Goal: Information Seeking & Learning: Learn about a topic

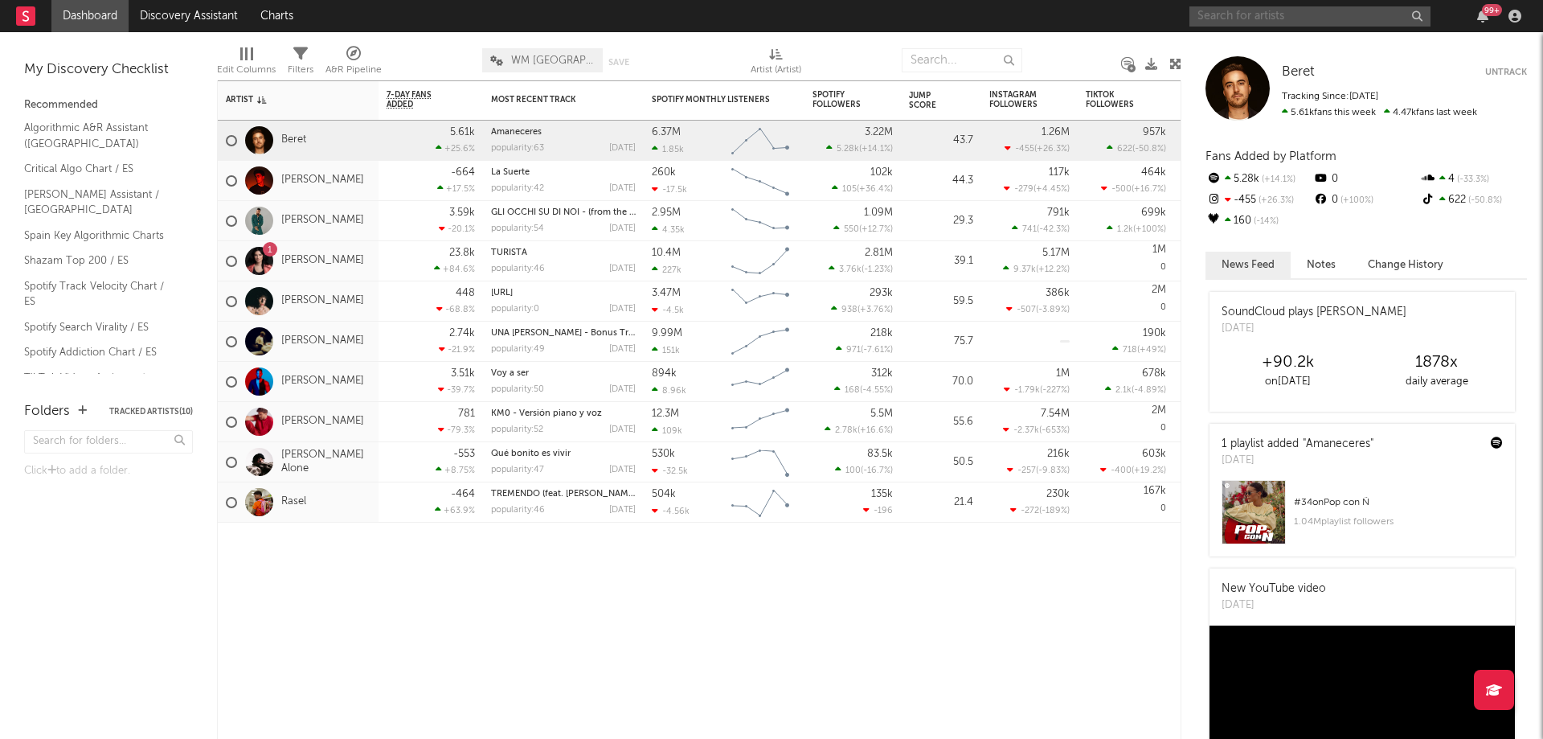
click at [1240, 10] on input "text" at bounding box center [1310, 16] width 241 height 20
type input "[PERSON_NAME]"
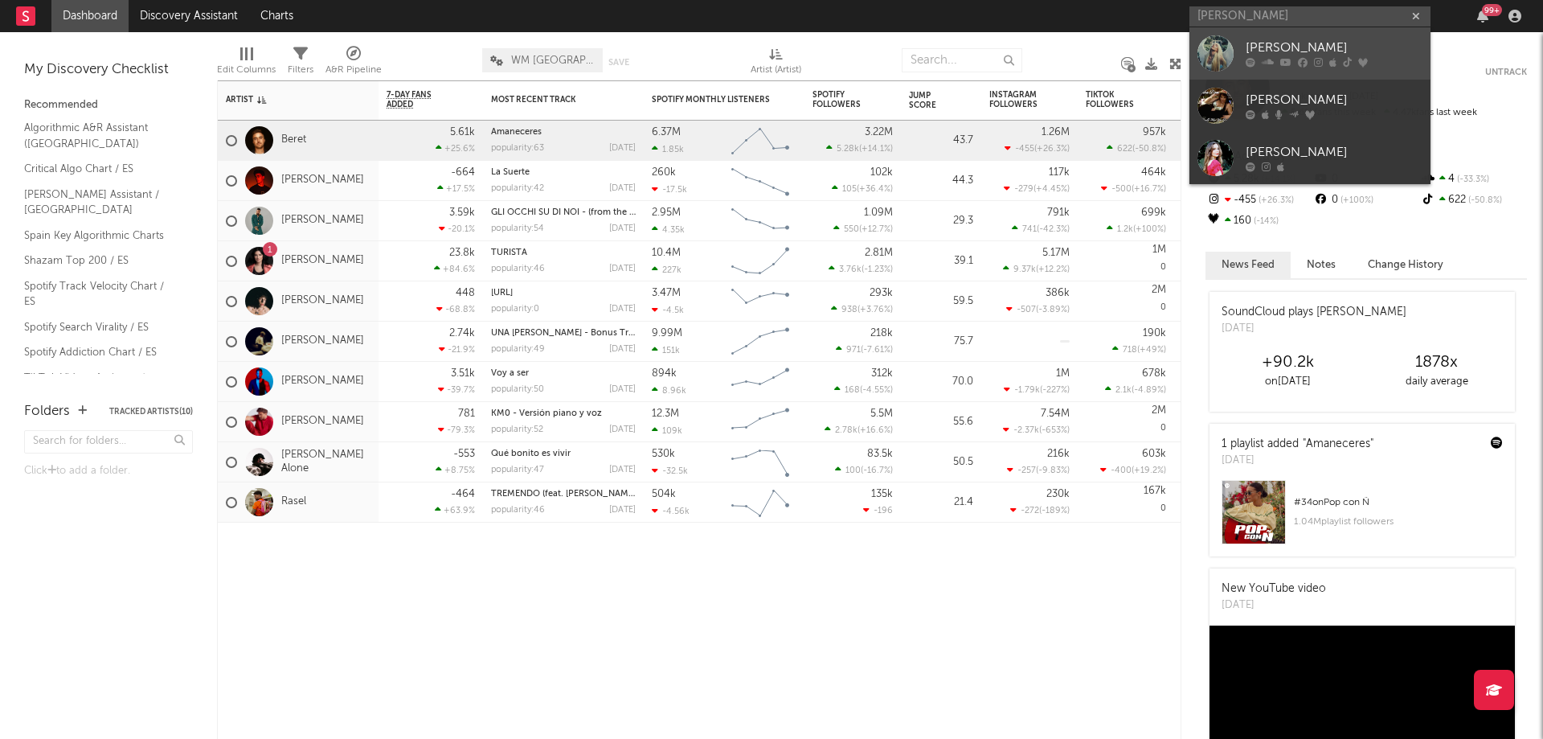
click at [1248, 52] on div "[PERSON_NAME]" at bounding box center [1334, 48] width 177 height 19
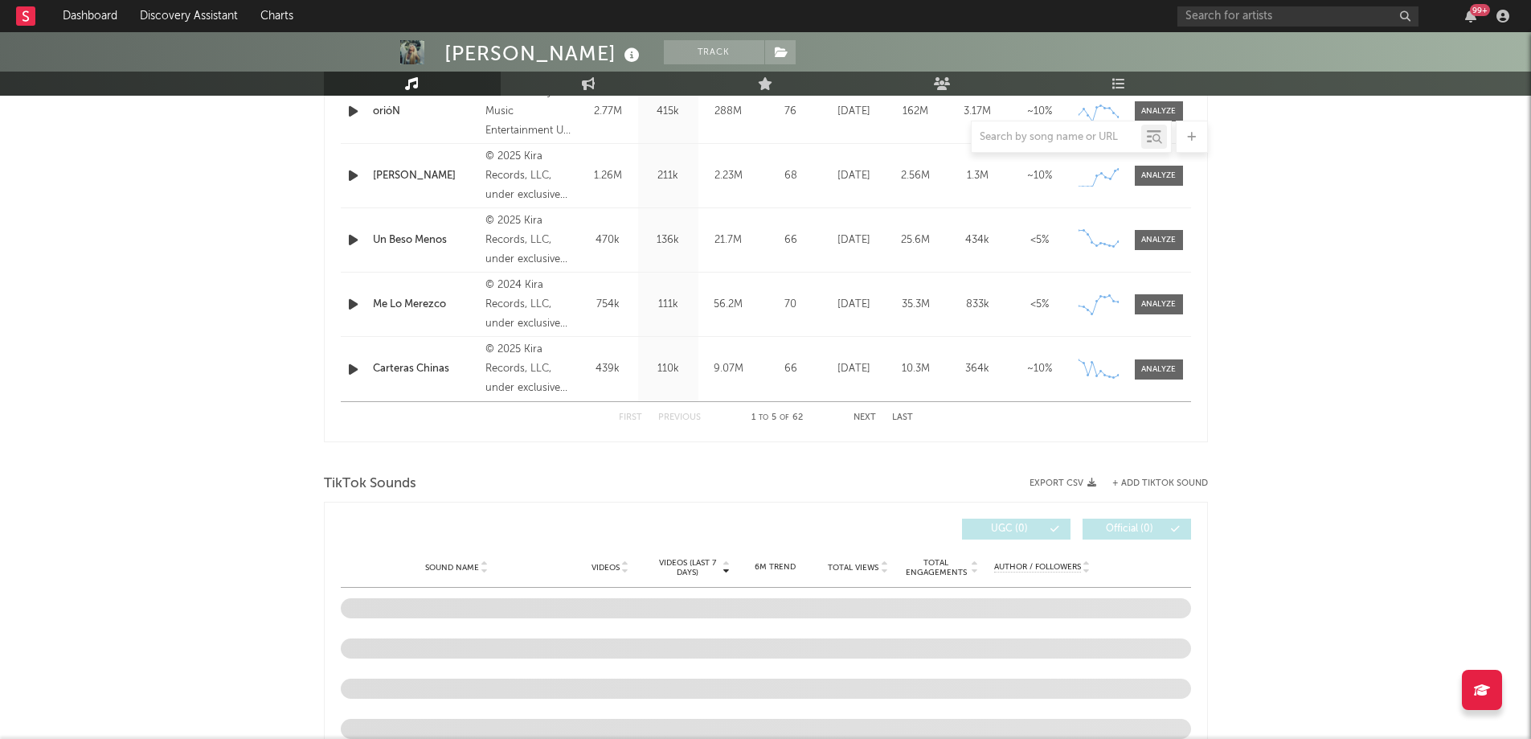
scroll to position [846, 0]
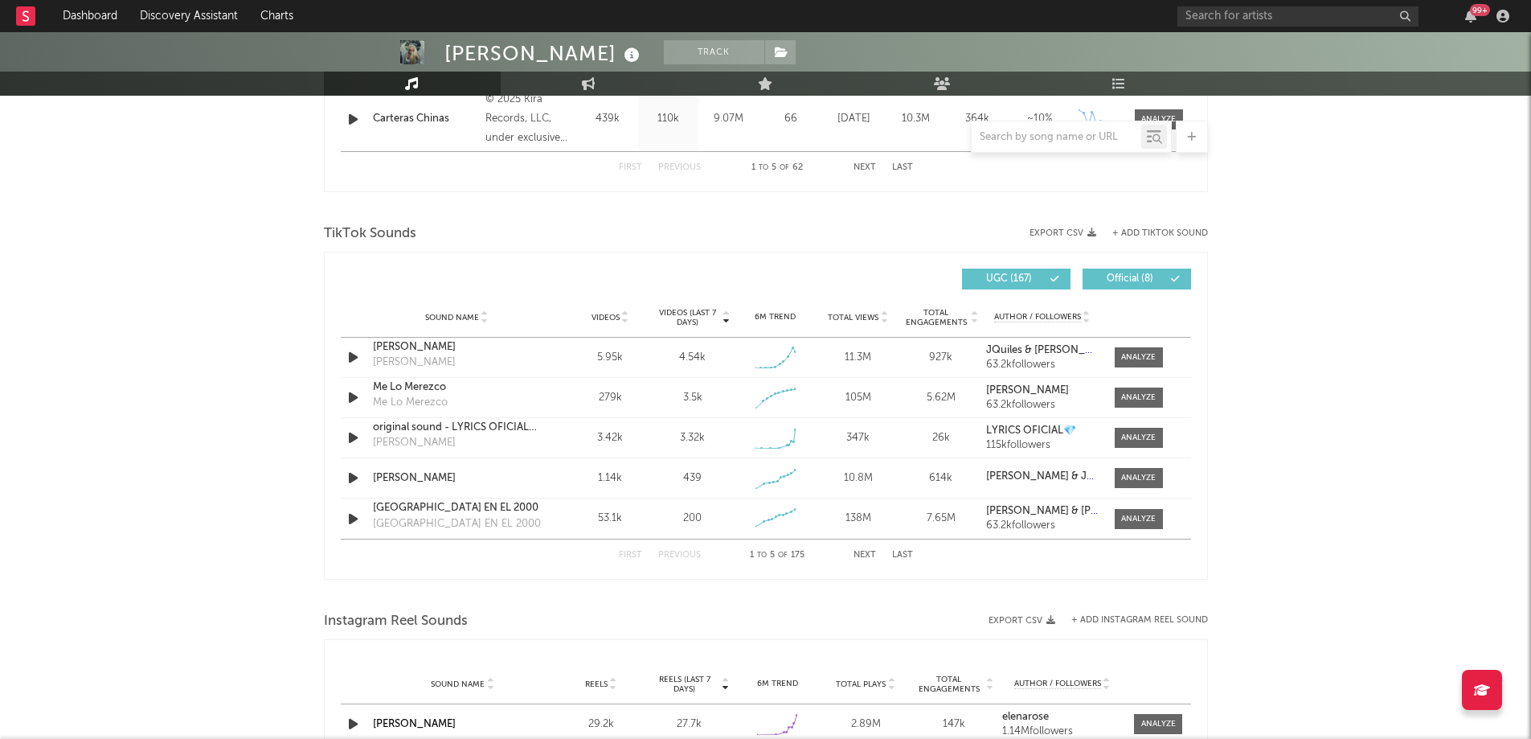
select select "6m"
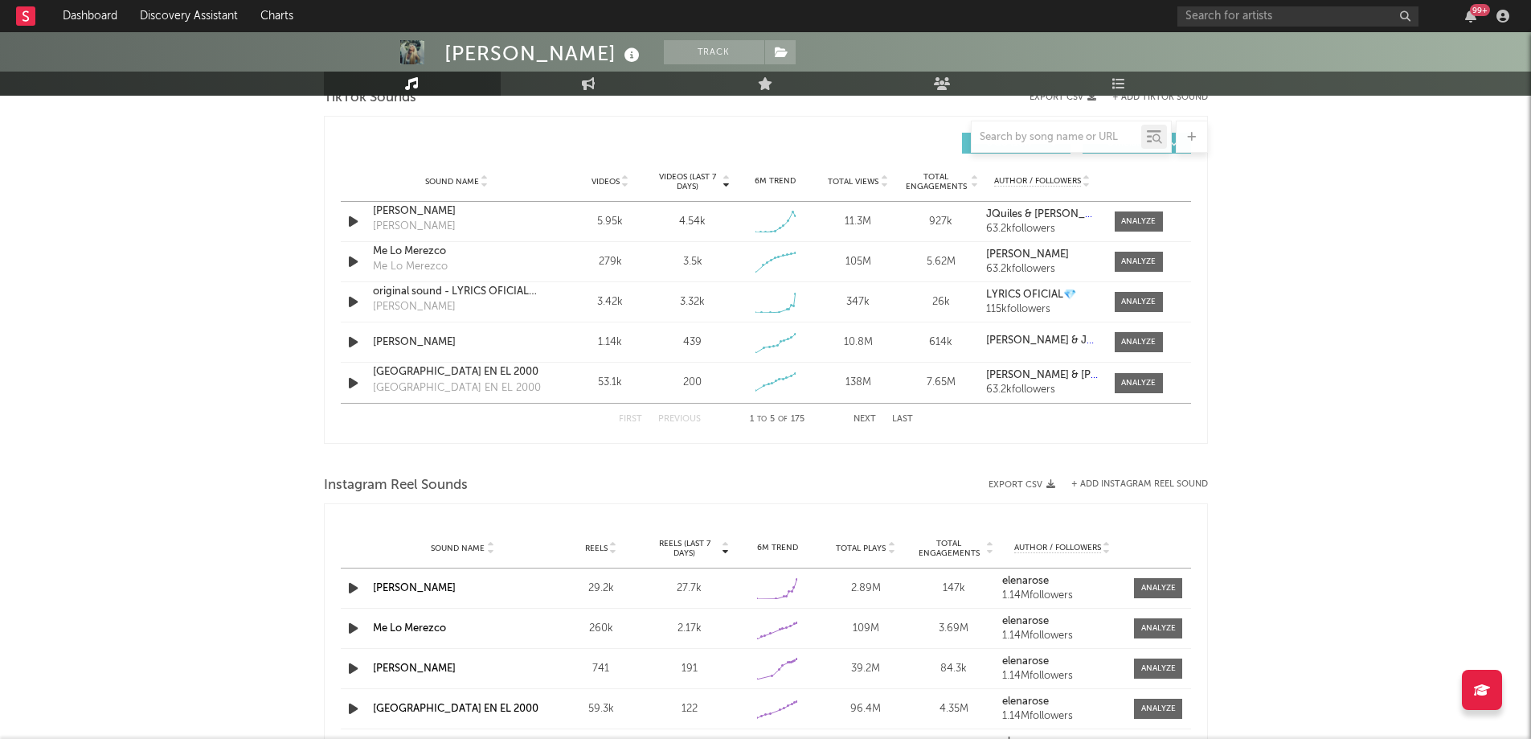
scroll to position [1113, 0]
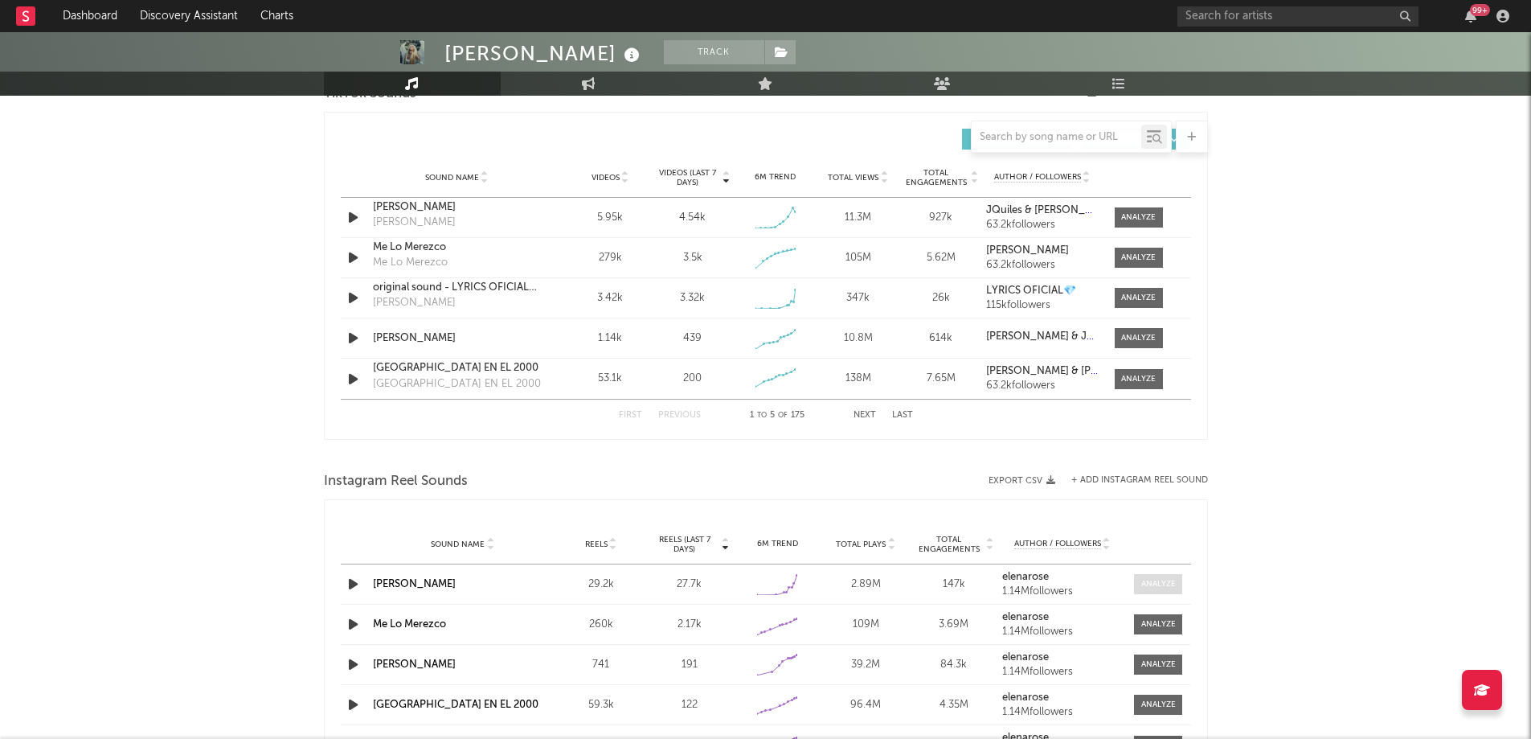
click at [1151, 586] on div at bounding box center [1158, 584] width 35 height 12
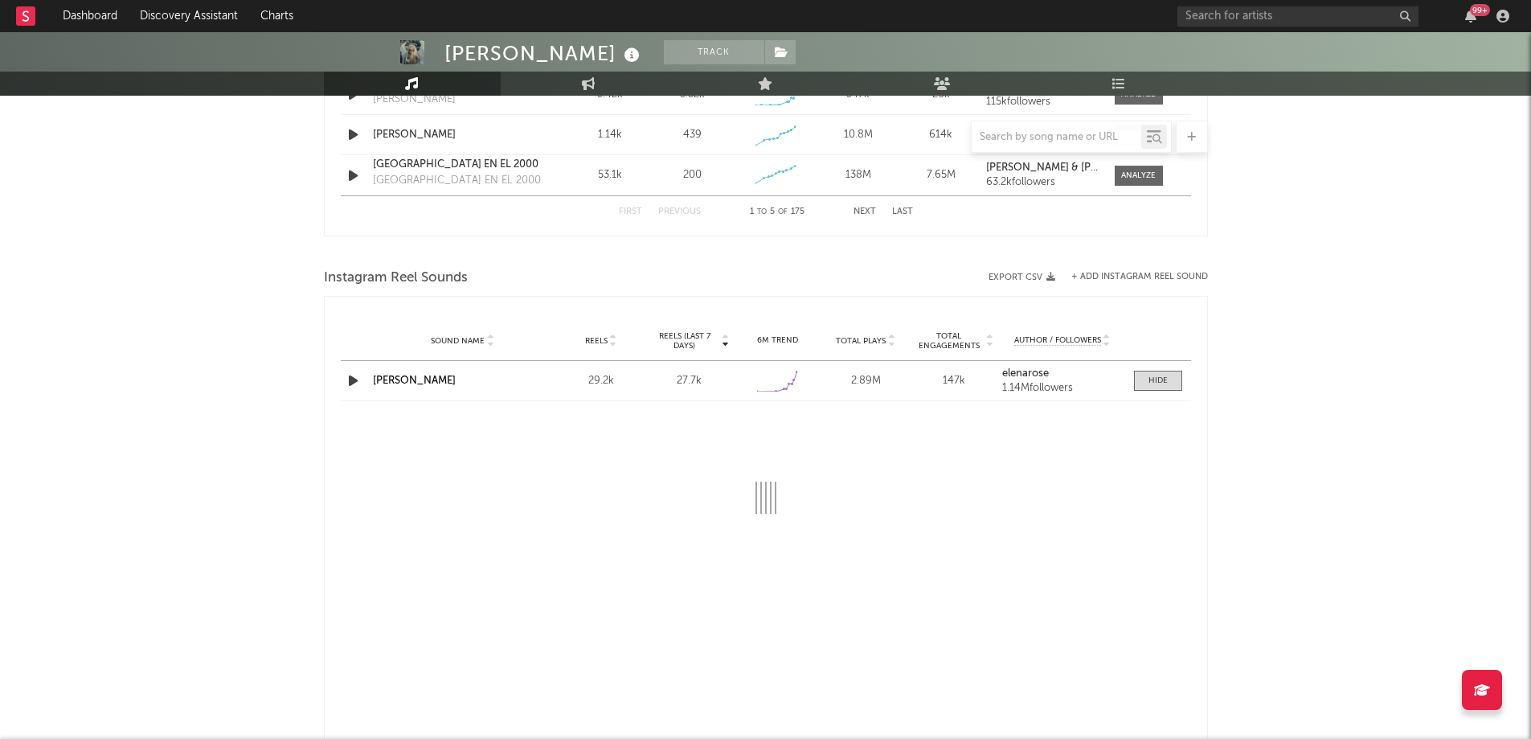
select select "1w"
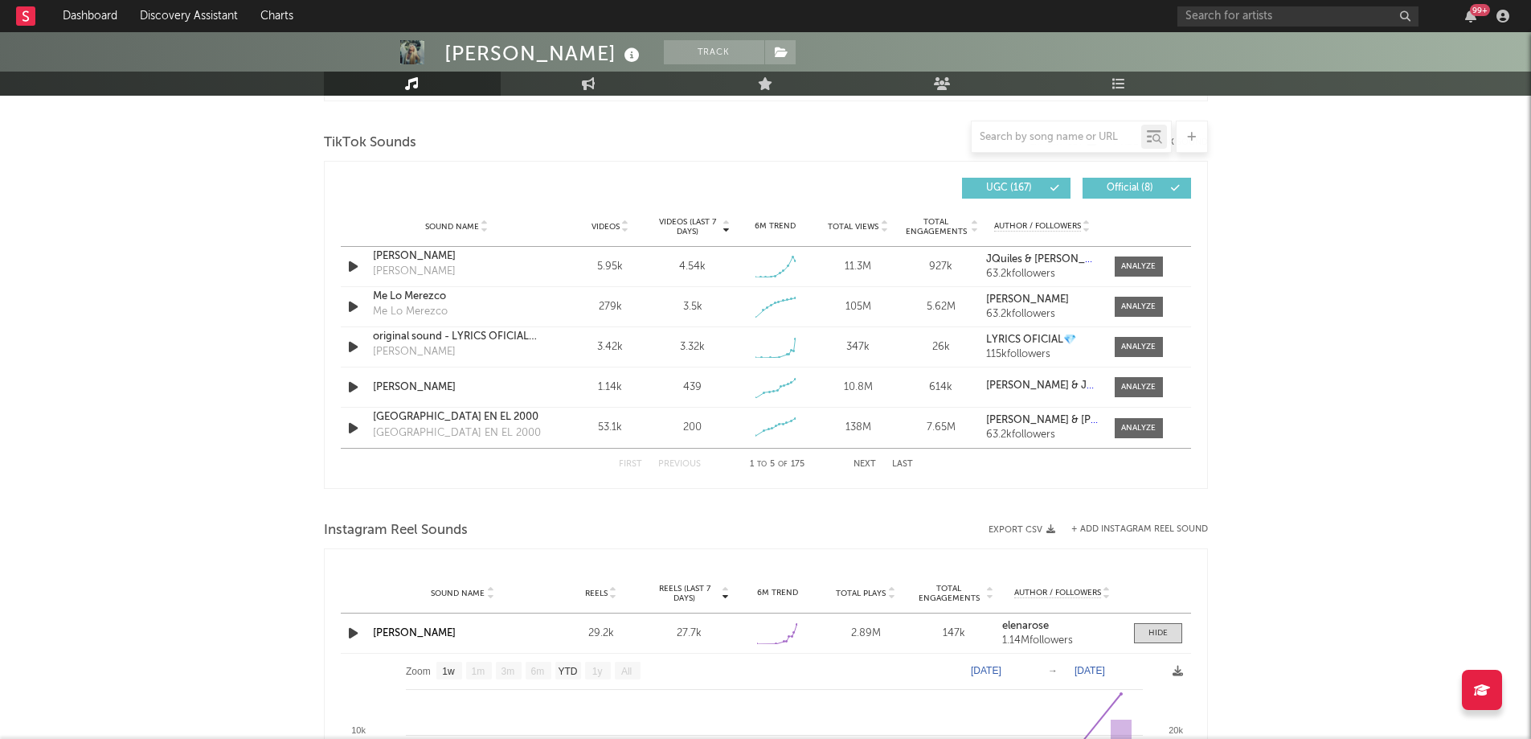
scroll to position [1063, 0]
click at [1131, 254] on div "Sound Name [PERSON_NAME] [PERSON_NAME] [PERSON_NAME] Videos 5.95k Videos (last …" at bounding box center [766, 267] width 850 height 39
click at [1133, 260] on span at bounding box center [1139, 267] width 48 height 20
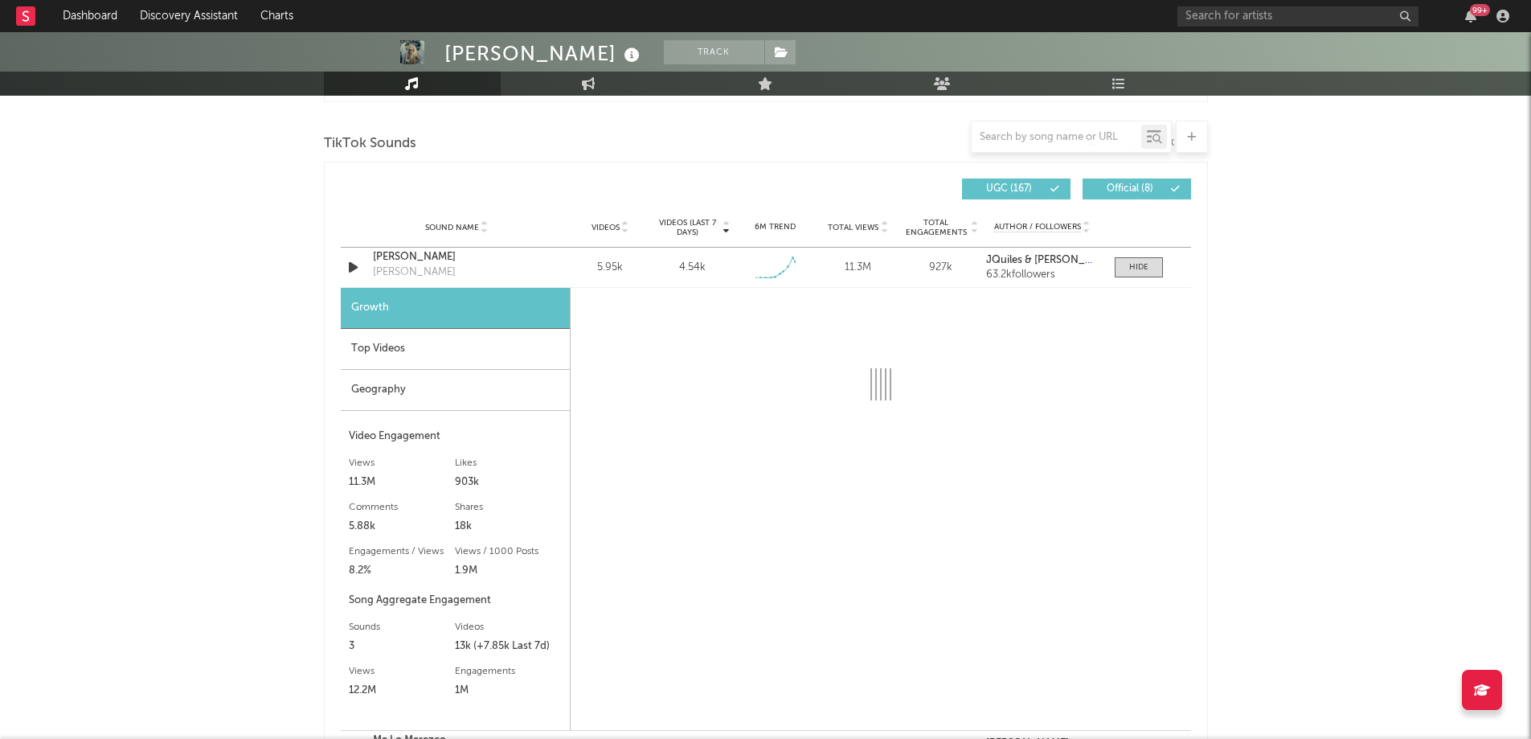
select select "1w"
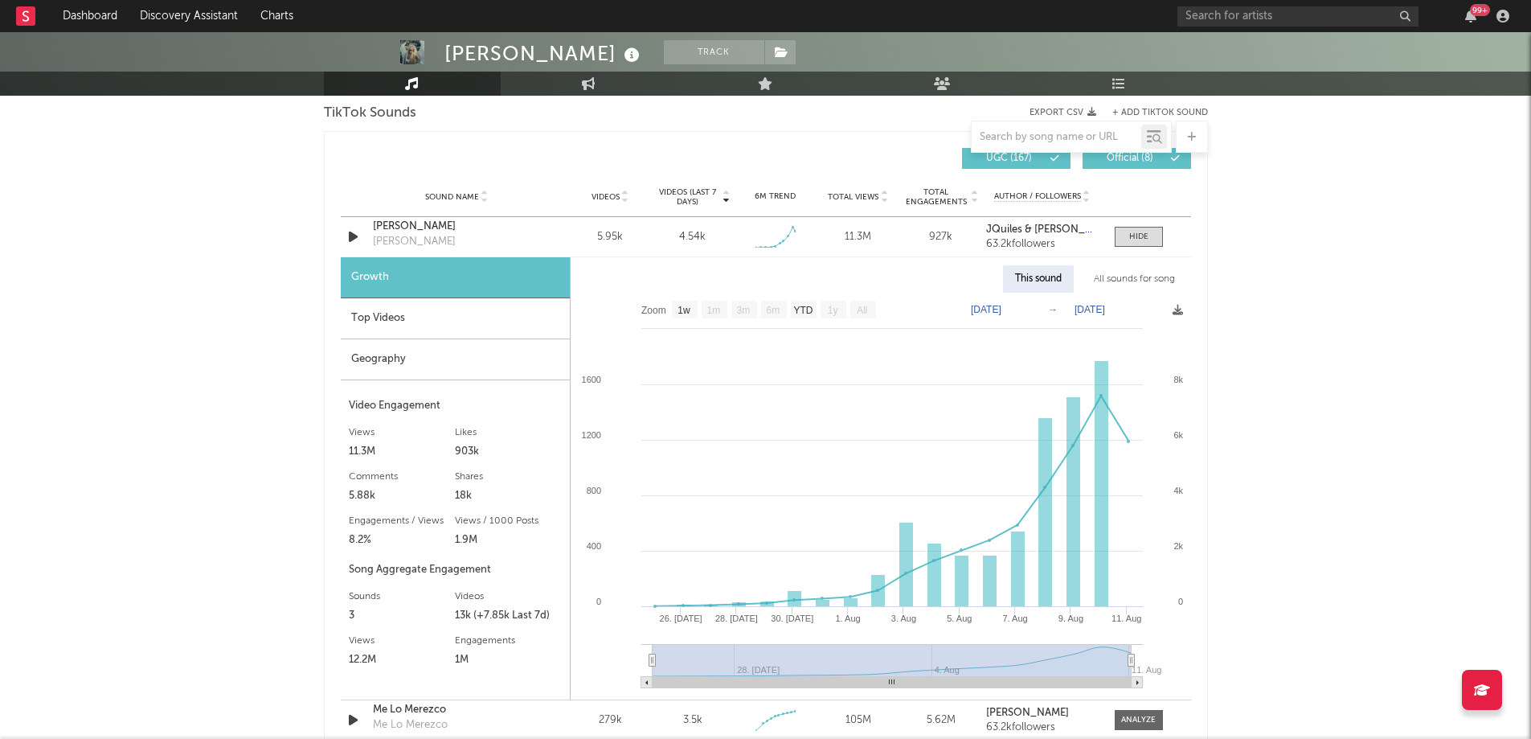
scroll to position [1098, 0]
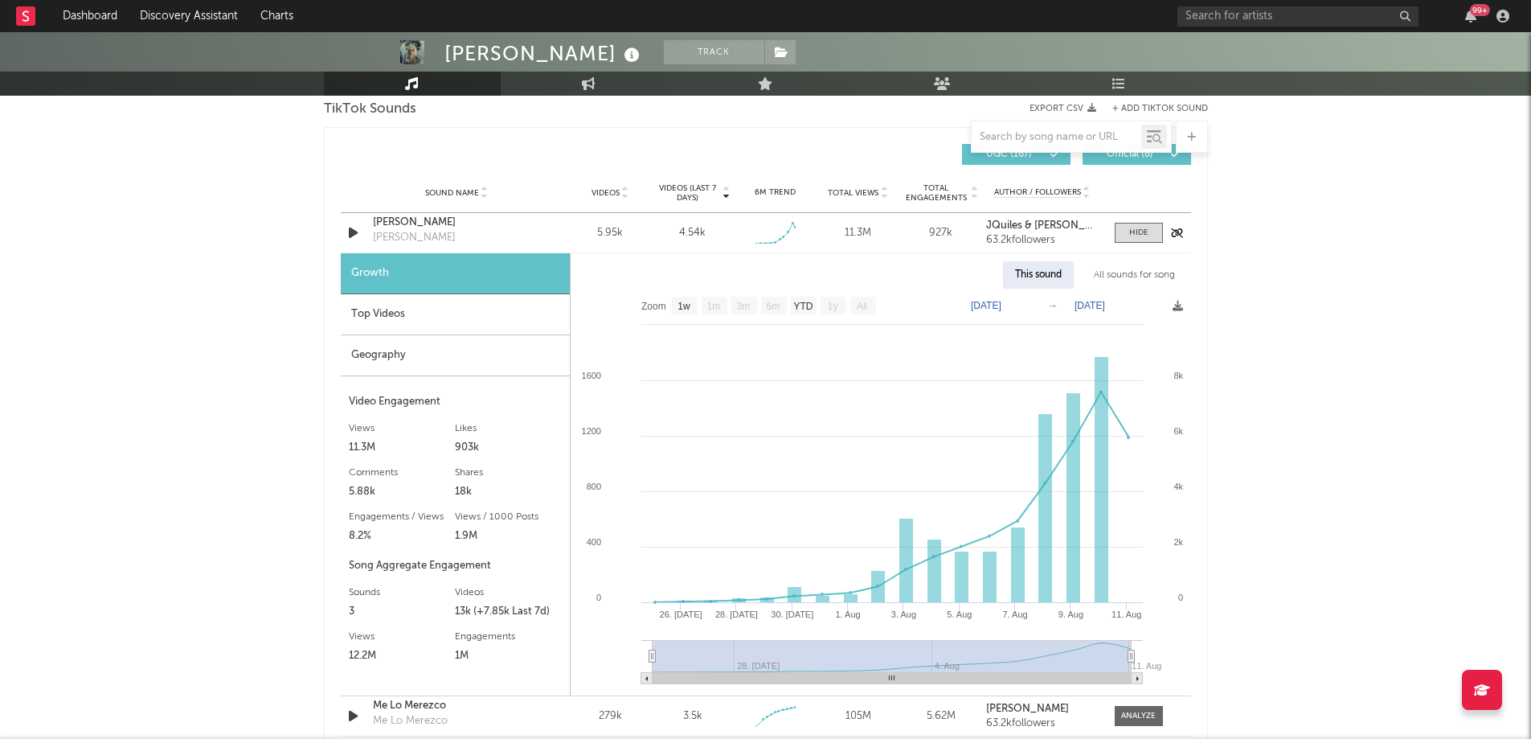
click at [423, 227] on div "[PERSON_NAME]" at bounding box center [457, 223] width 168 height 16
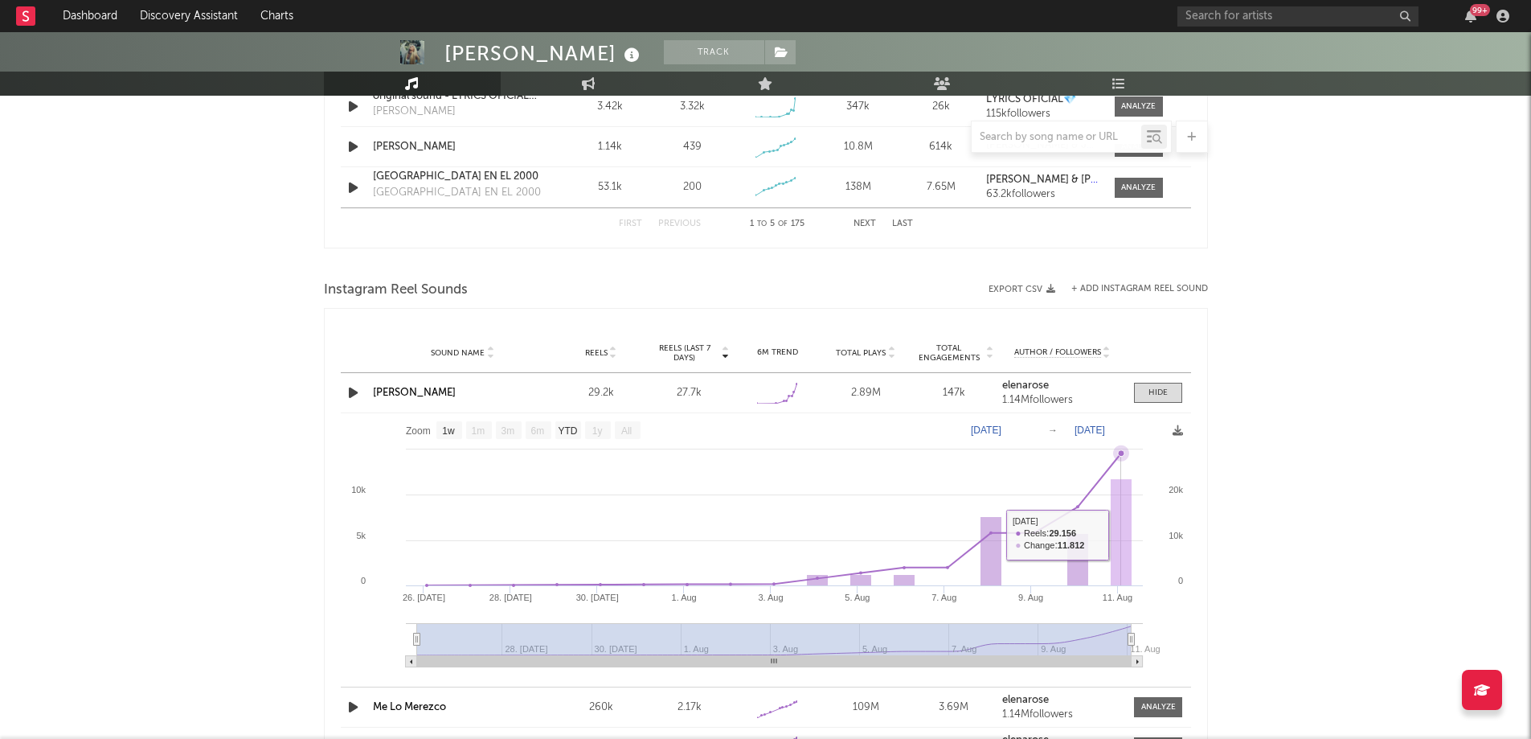
scroll to position [1751, 0]
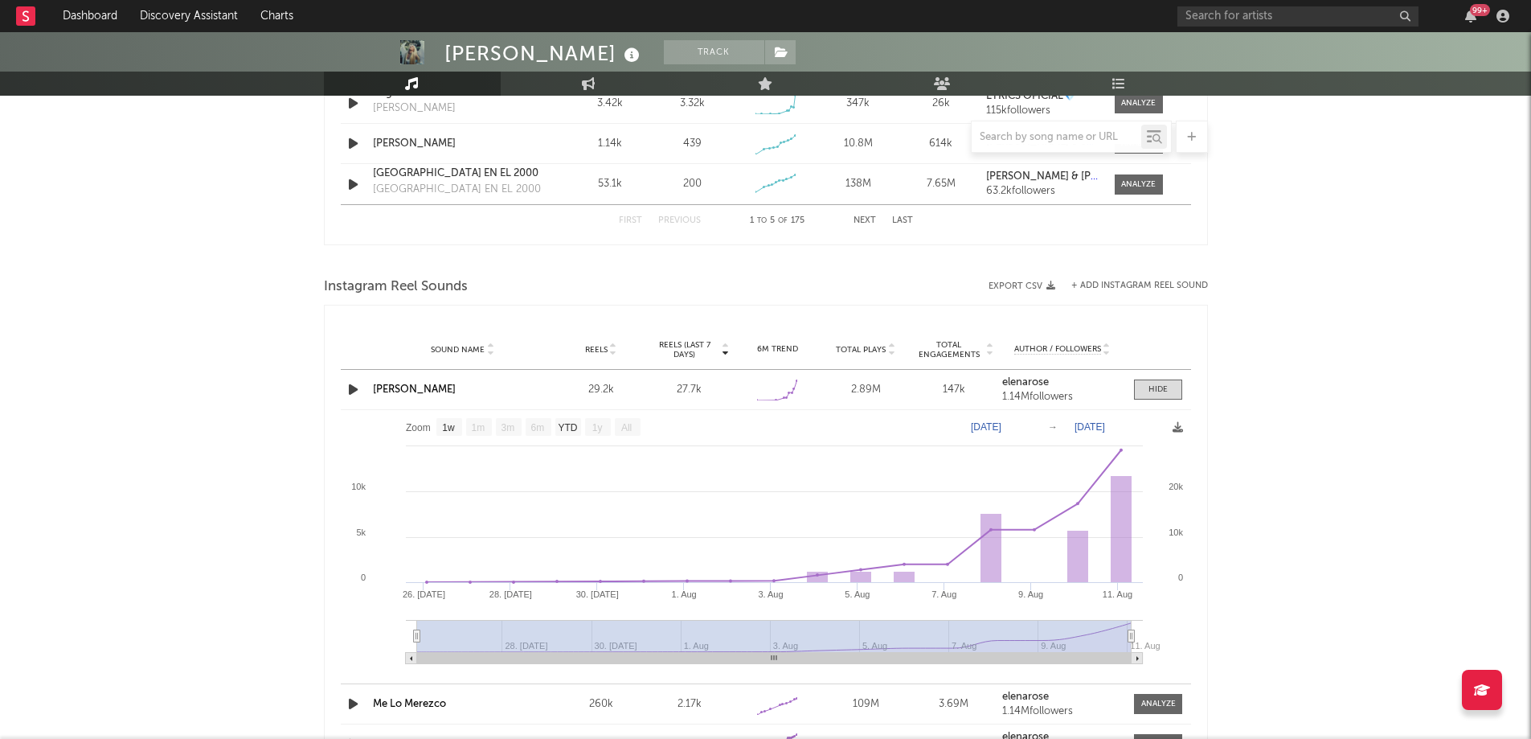
click at [423, 390] on link "[PERSON_NAME]" at bounding box center [414, 389] width 83 height 10
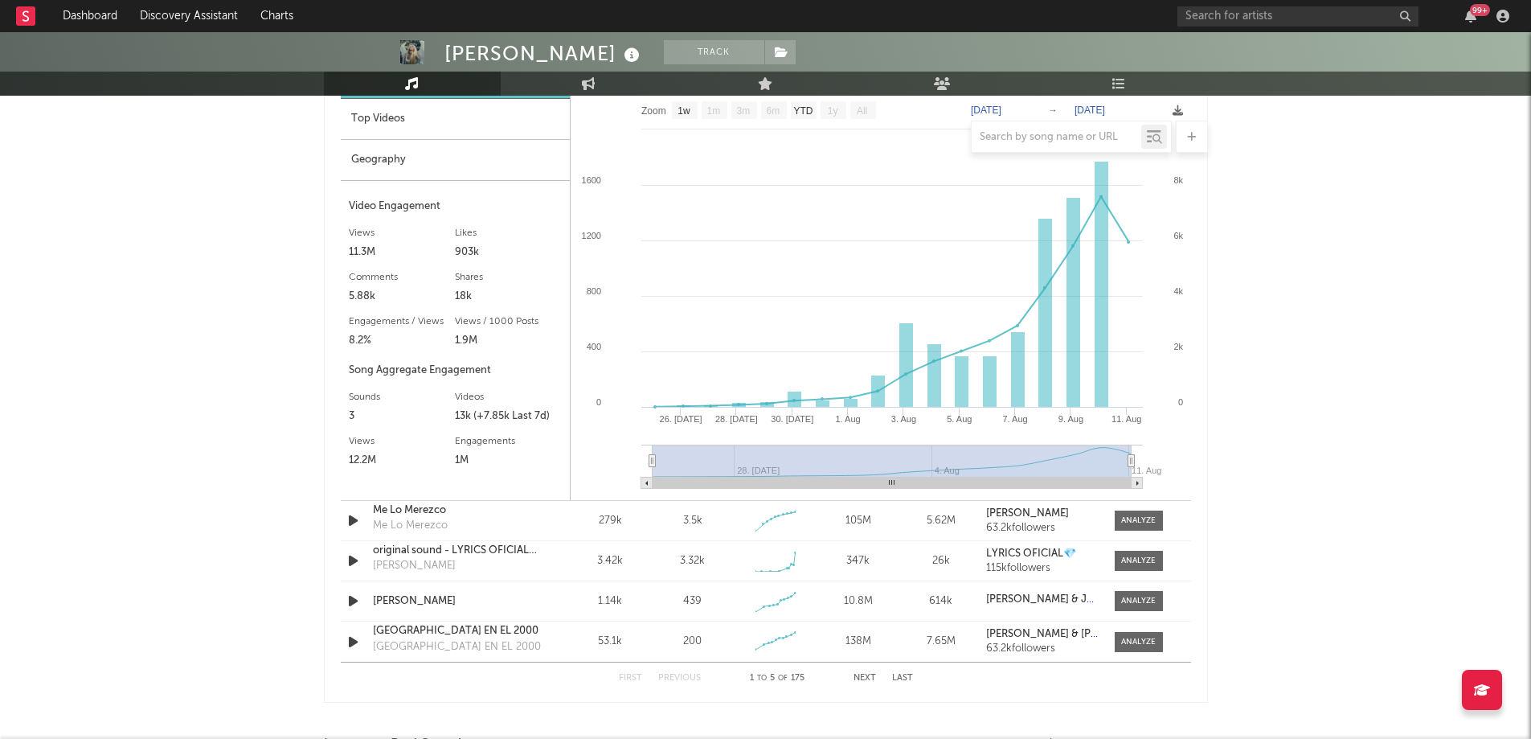
scroll to position [1268, 0]
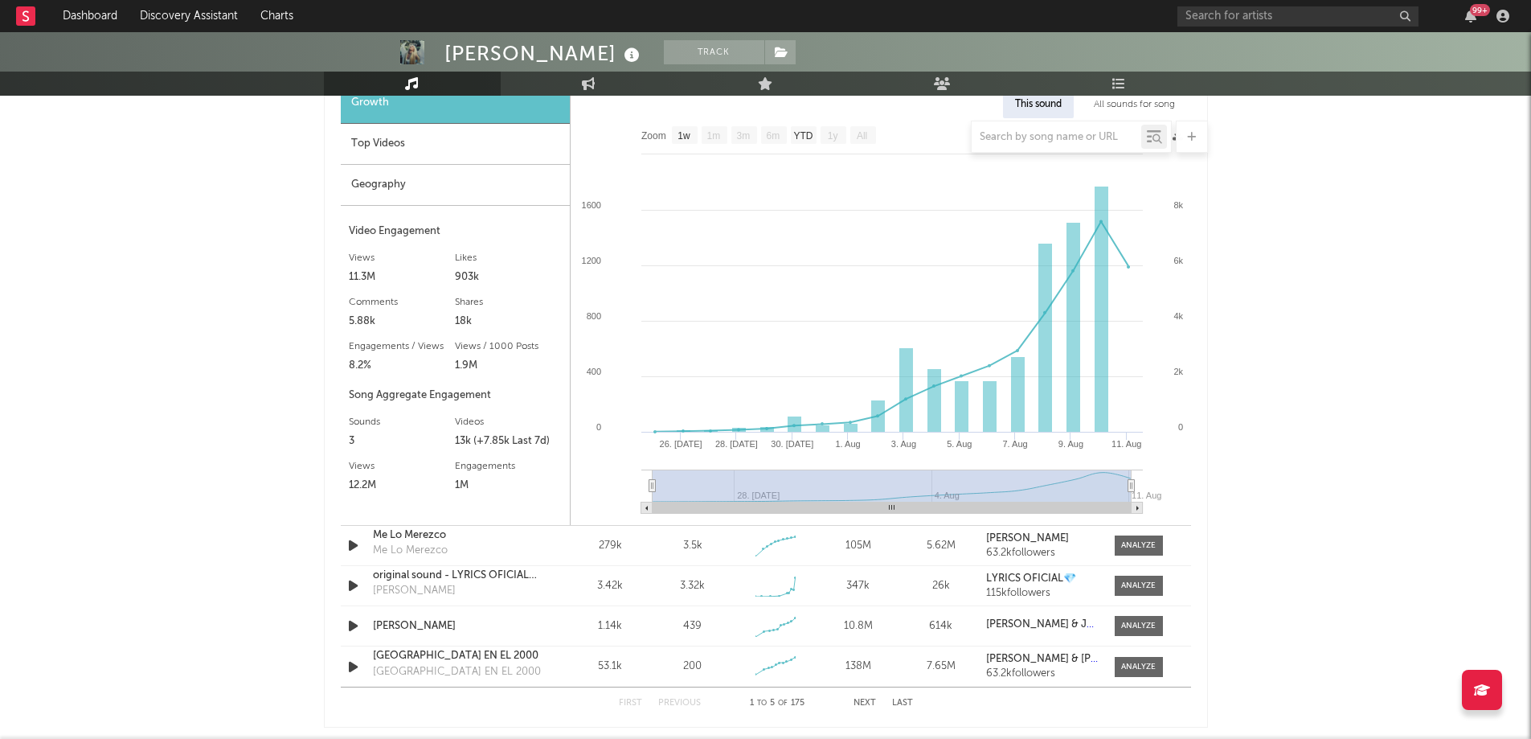
click at [442, 179] on div "Geography" at bounding box center [455, 185] width 229 height 41
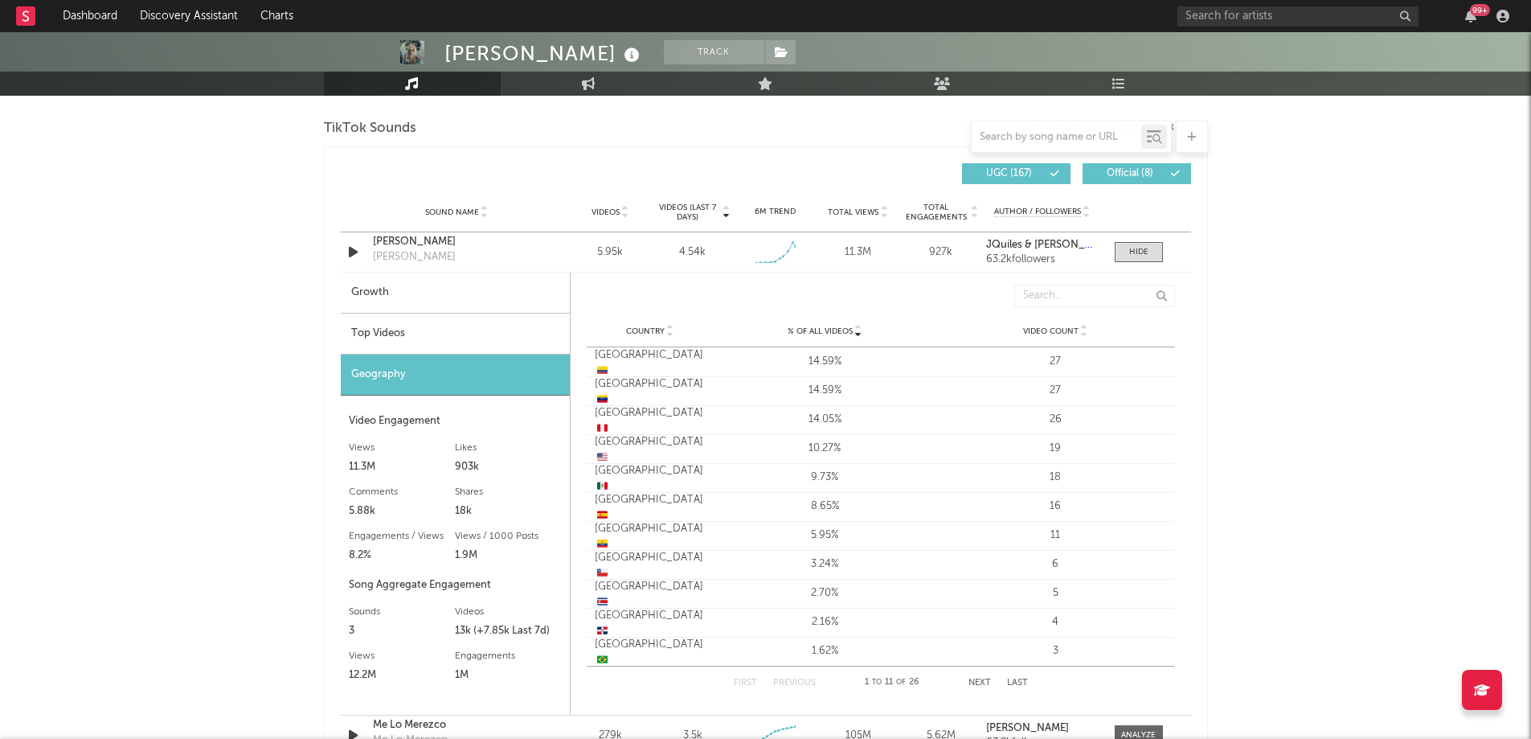
scroll to position [1125, 0]
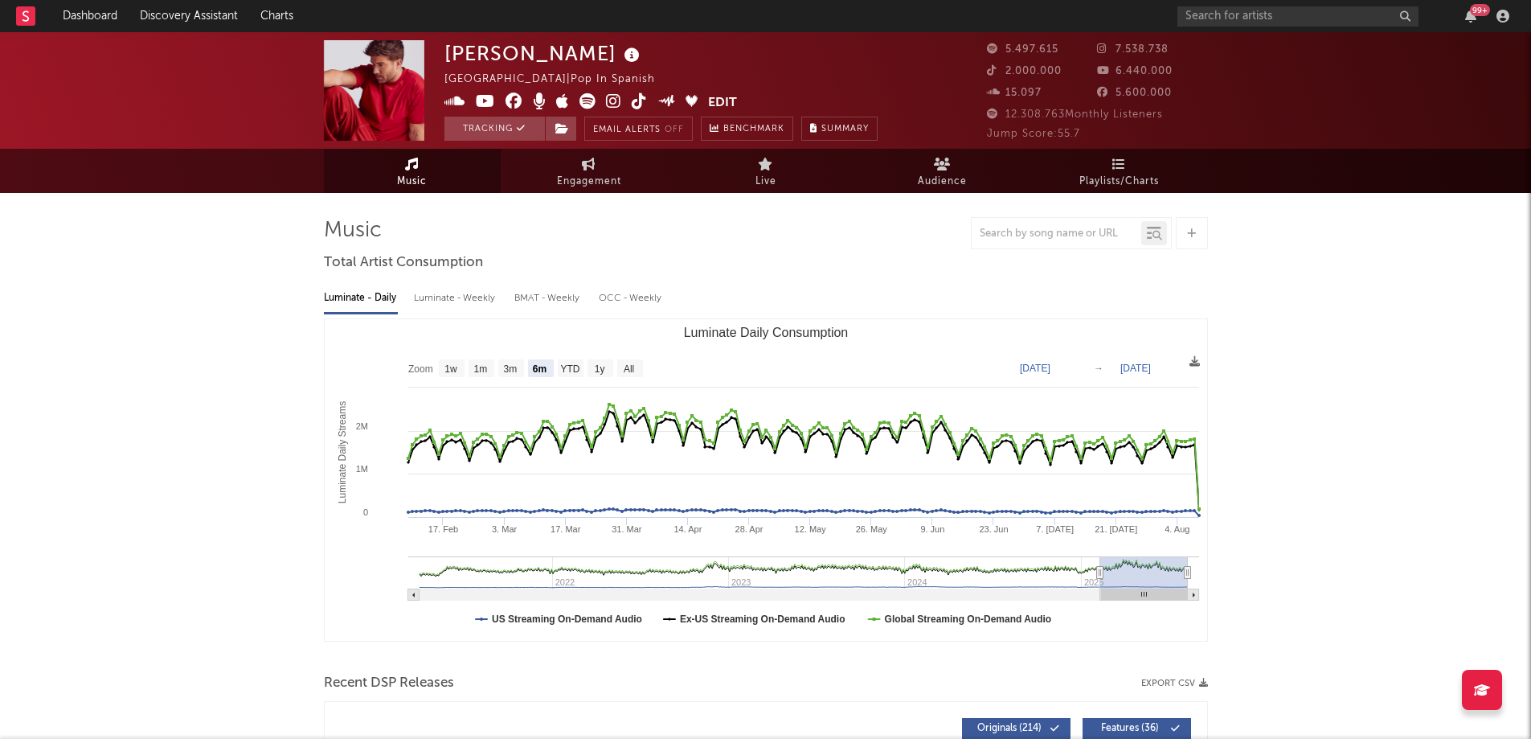
select select "6m"
